Goal: Obtain resource: Obtain resource

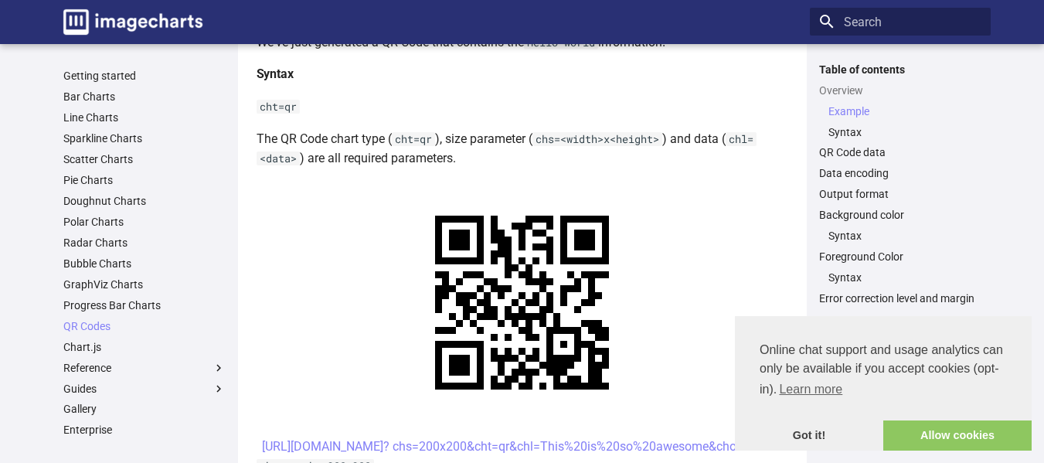
scroll to position [464, 0]
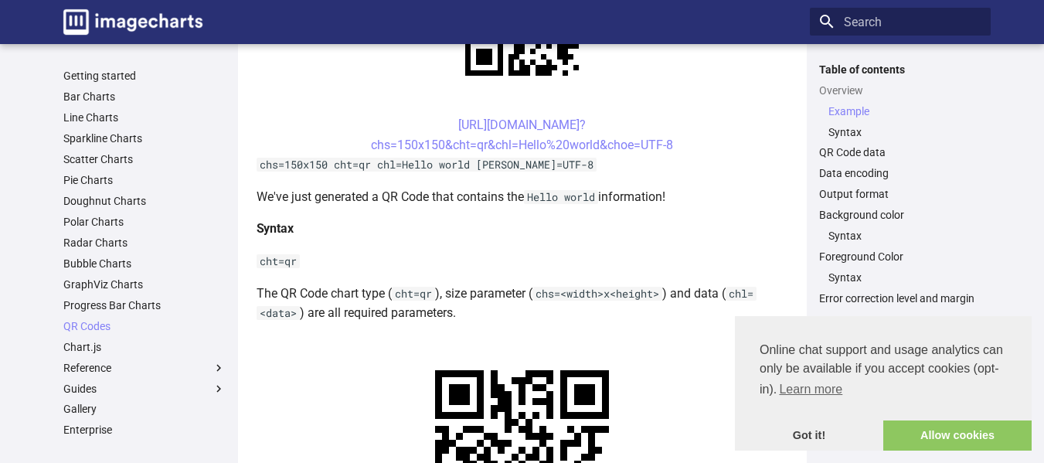
click at [532, 261] on p "cht=qr" at bounding box center [523, 261] width 532 height 20
drag, startPoint x: 297, startPoint y: 259, endPoint x: 251, endPoint y: 262, distance: 46.5
copy code "cht=qr"
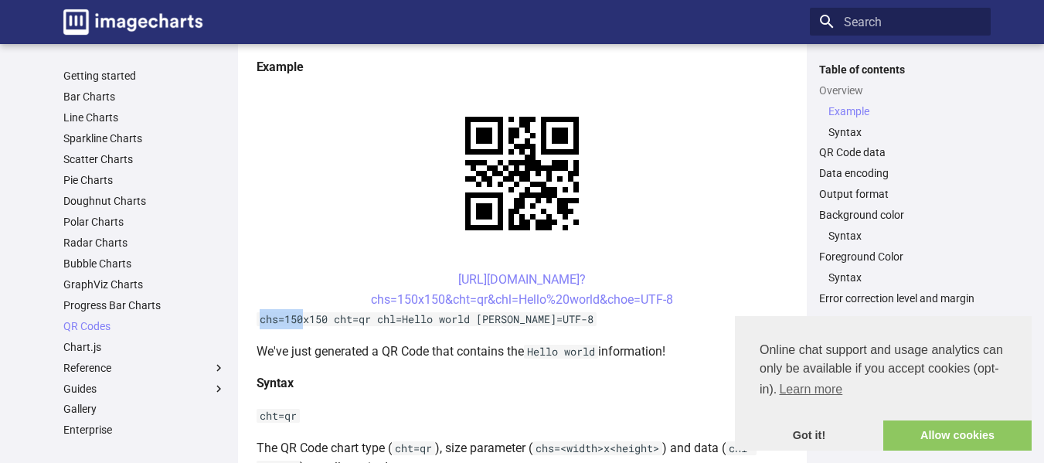
drag, startPoint x: 304, startPoint y: 319, endPoint x: 258, endPoint y: 304, distance: 48.1
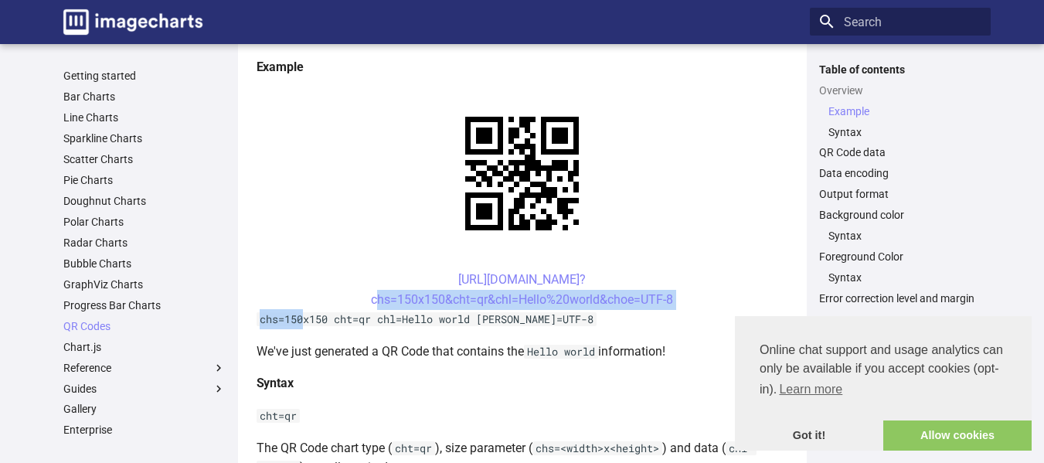
copy article "chs=150x150&cht=qr&chl=Hello%20world&choe=UTF-8 chs=150"
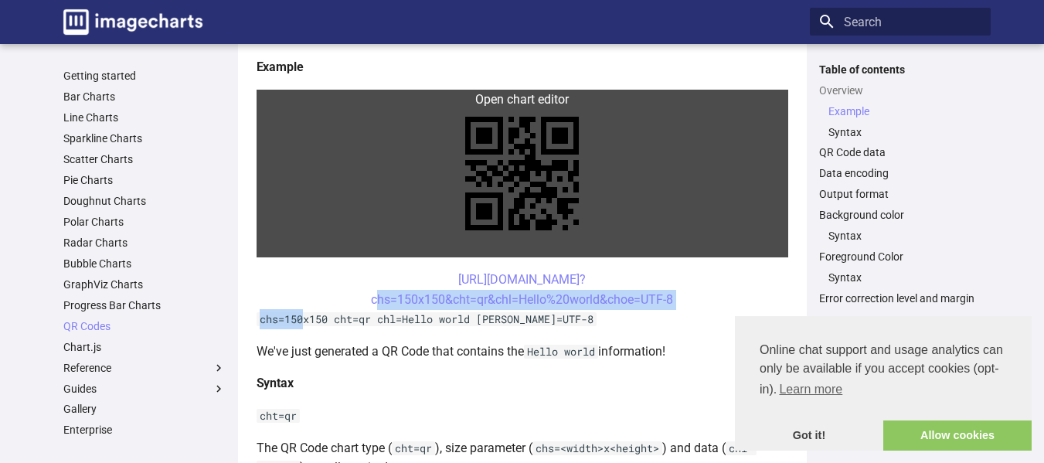
click at [369, 253] on link at bounding box center [523, 174] width 532 height 168
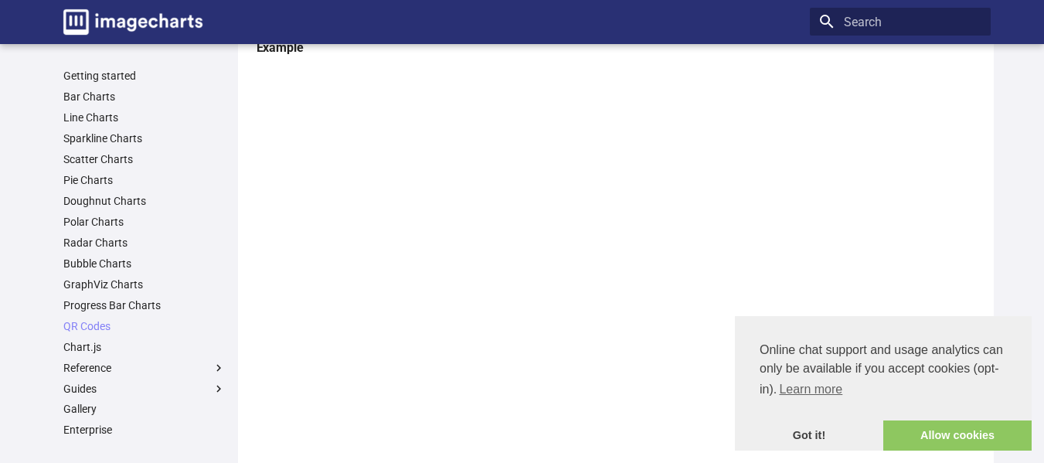
scroll to position [464, 0]
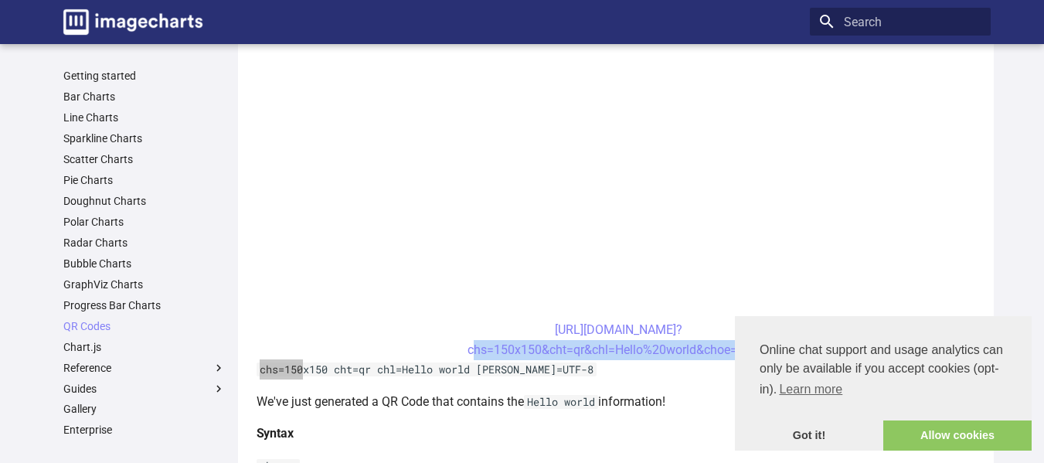
click at [346, 352] on center "[URL][DOMAIN_NAME]? chs=150x150&cht=qr&chl=Hello%20world&choe=UTF-8" at bounding box center [619, 339] width 725 height 39
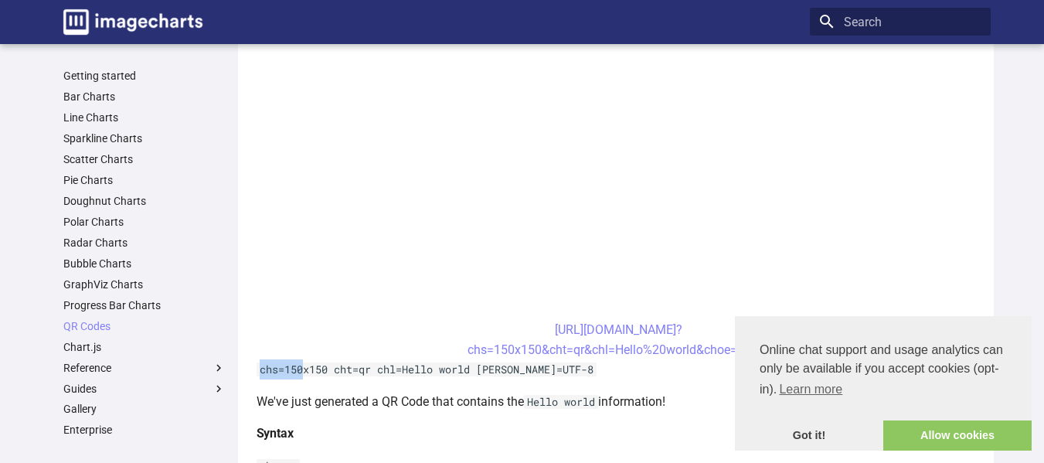
drag, startPoint x: 303, startPoint y: 372, endPoint x: 260, endPoint y: 373, distance: 42.5
click at [260, 373] on code "chs=150x150 cht=qr chl=Hello world [PERSON_NAME]=UTF-8" at bounding box center [427, 369] width 340 height 14
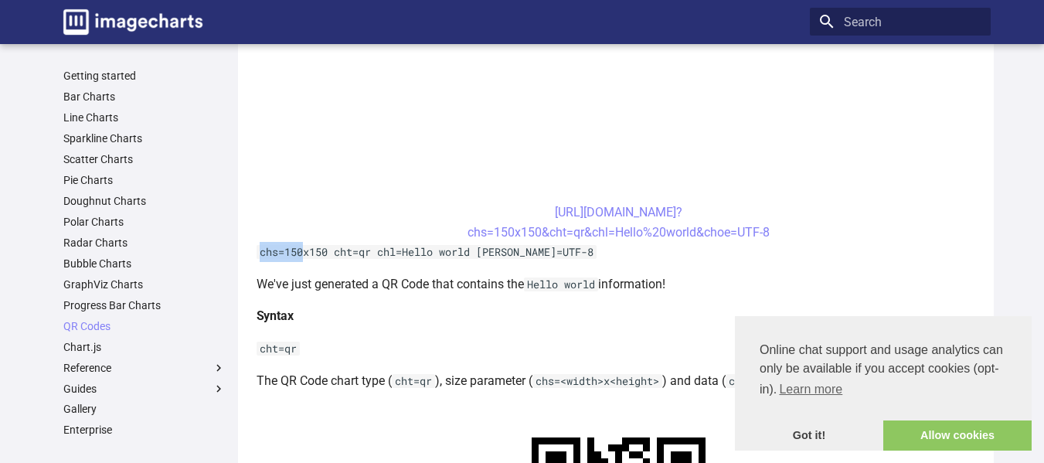
scroll to position [618, 0]
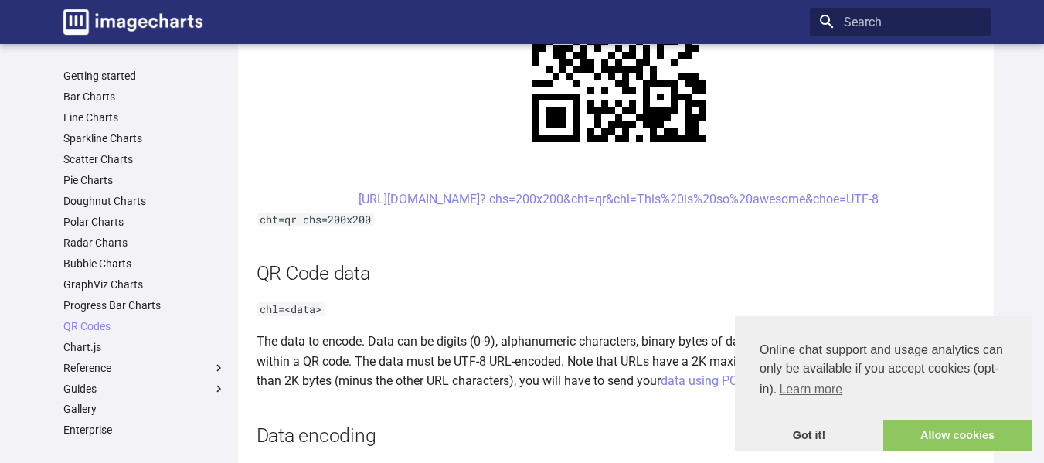
scroll to position [1082, 0]
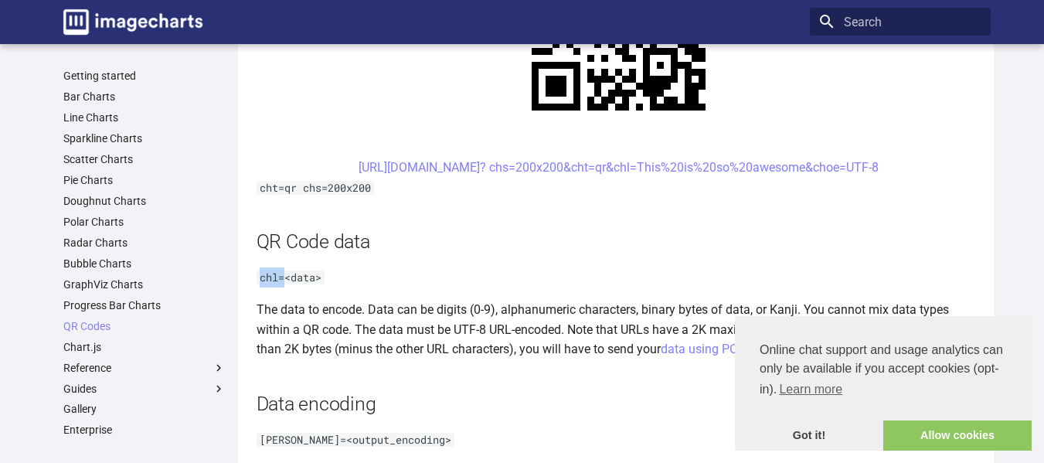
drag, startPoint x: 286, startPoint y: 279, endPoint x: 243, endPoint y: 280, distance: 42.5
copy code "chl="
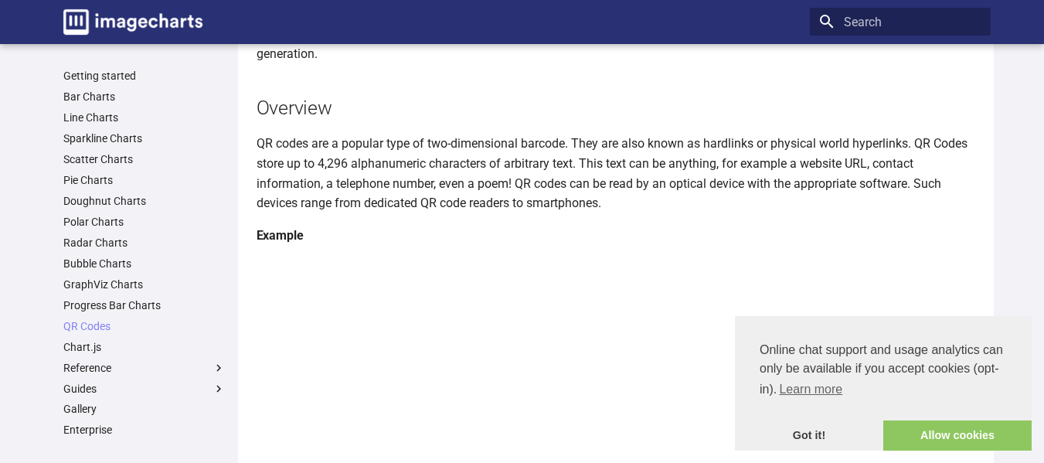
scroll to position [0, 0]
